Goal: Information Seeking & Learning: Find specific fact

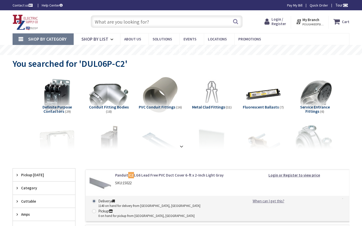
type input "[PERSON_NAME] Park Basketball, [STREET_ADDRESS][US_STATE]"
